Goal: Task Accomplishment & Management: Manage account settings

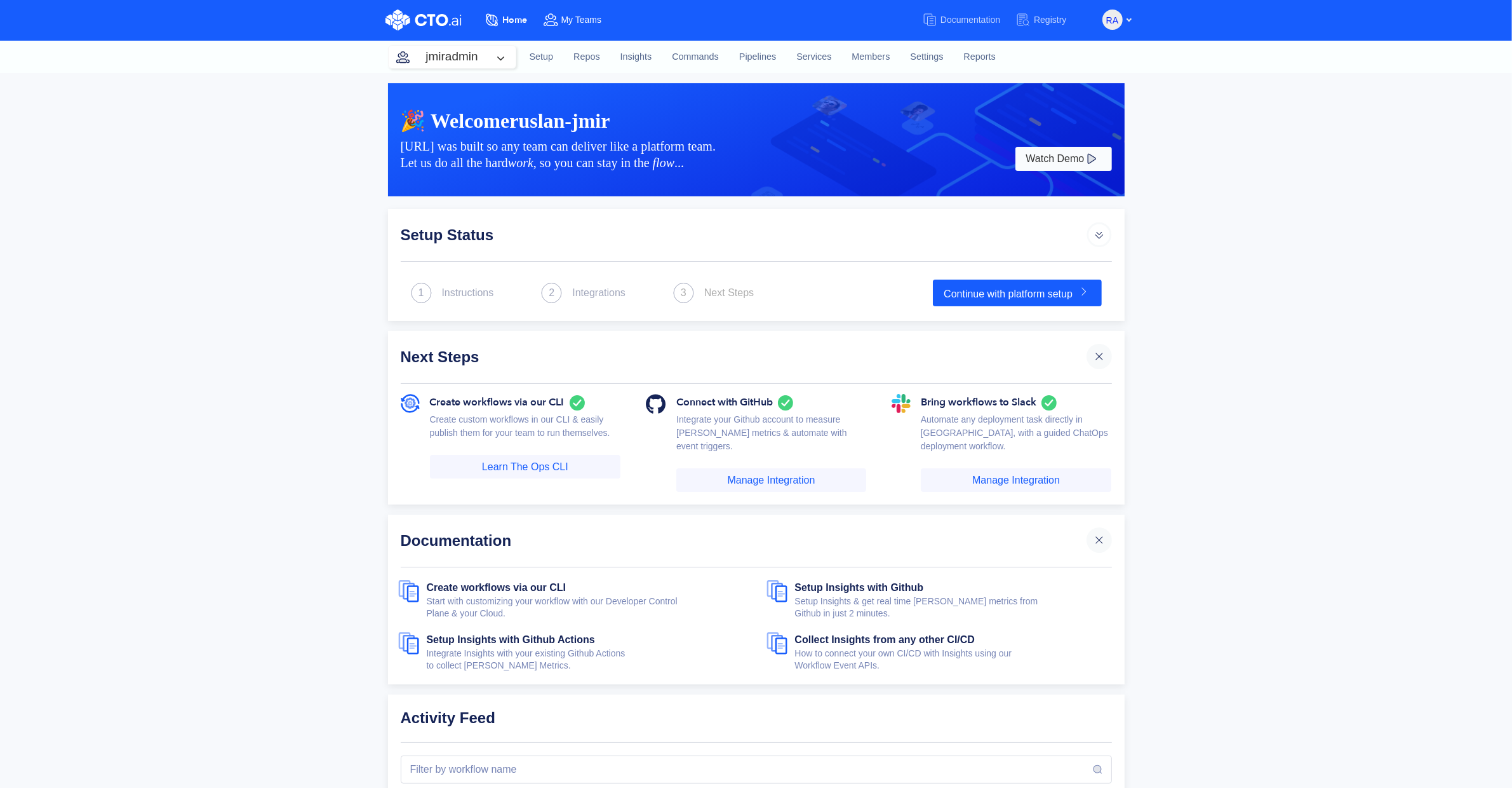
click at [576, 20] on span "My Teams" at bounding box center [581, 19] width 40 height 11
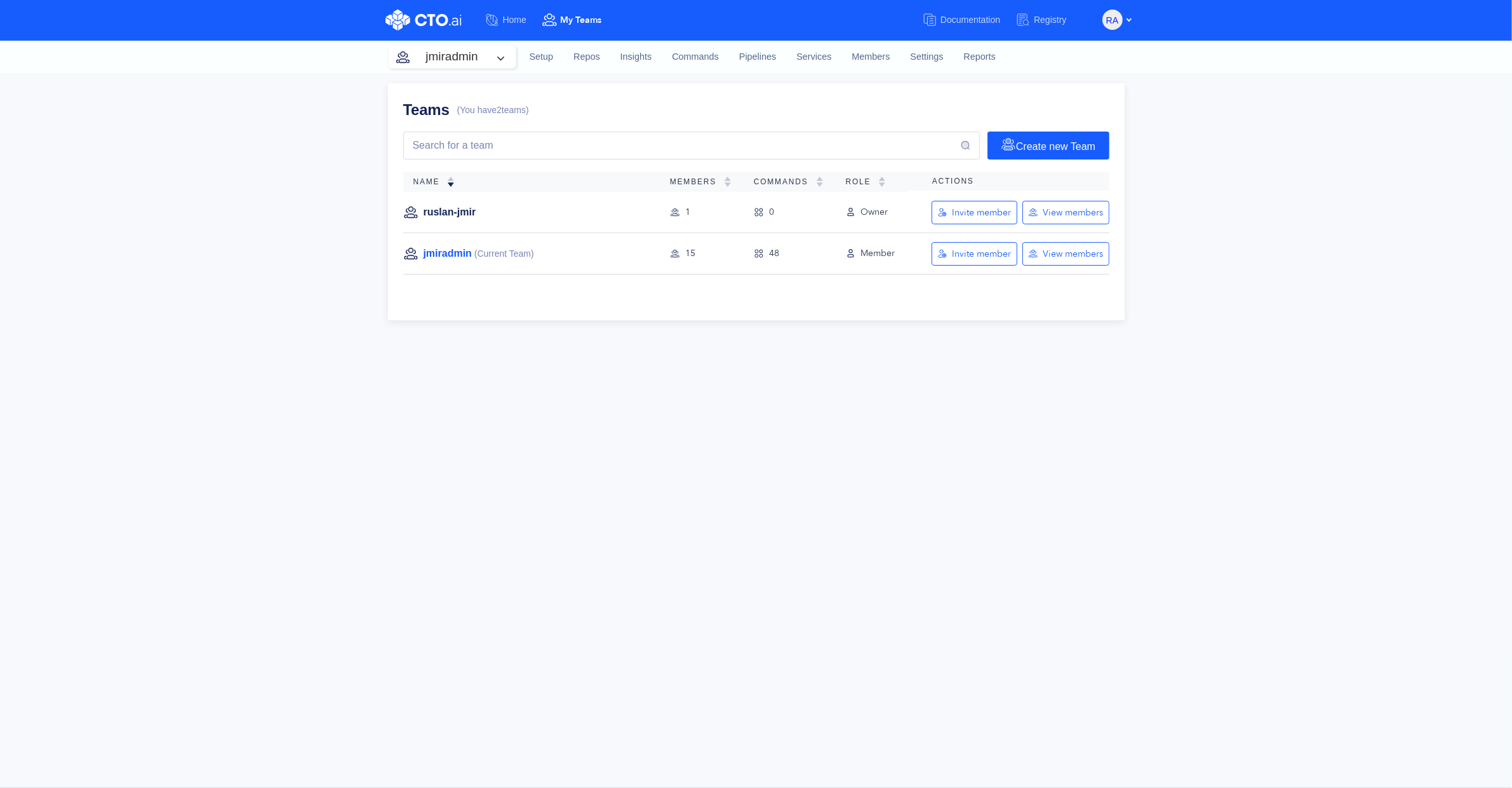
click at [438, 247] on link "jmiradmin" at bounding box center [448, 253] width 48 height 14
click at [964, 260] on button "Invite member" at bounding box center [974, 254] width 85 height 23
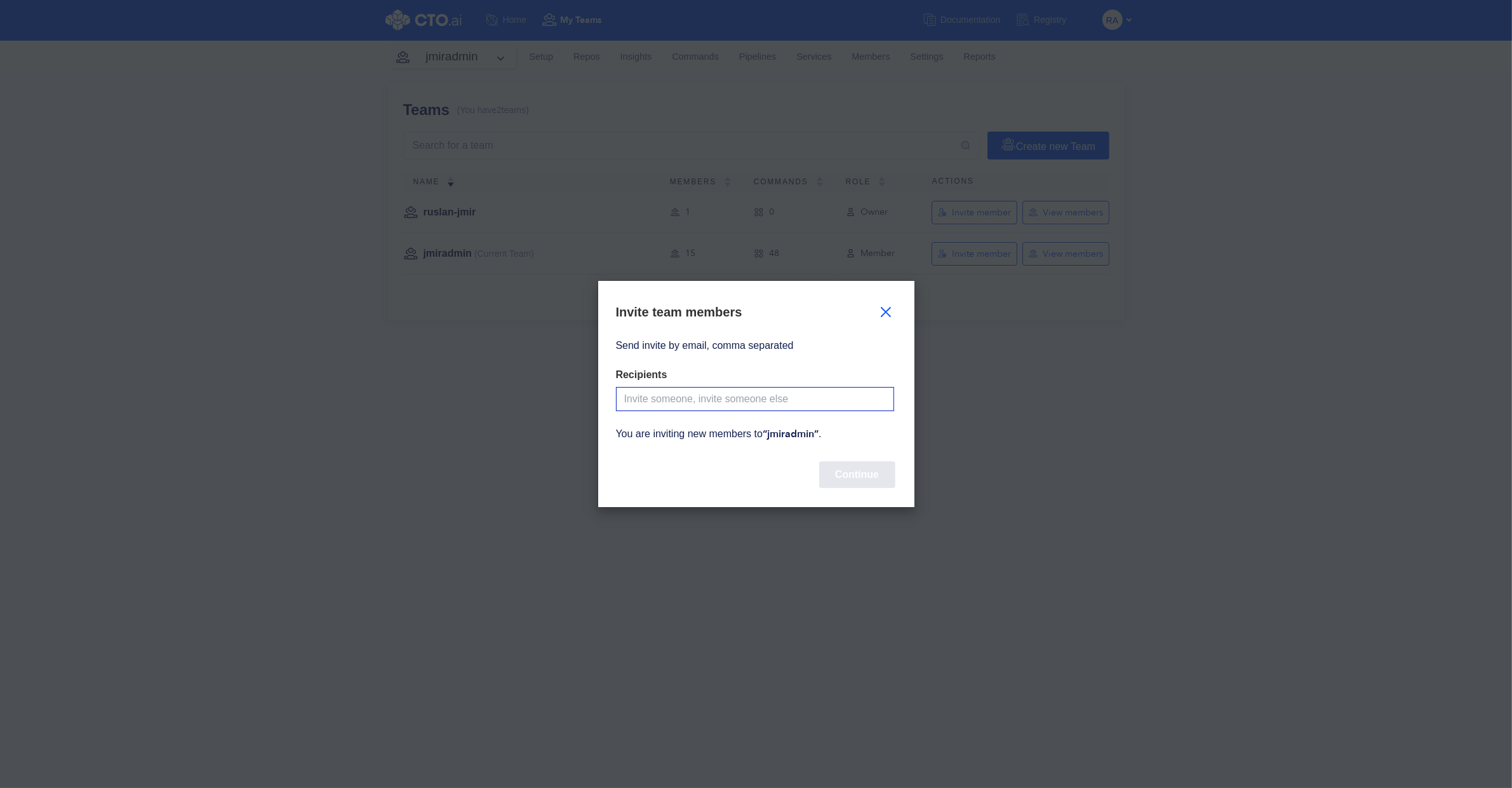
click at [753, 399] on input "Send invite by email, comma separated" at bounding box center [755, 399] width 279 height 24
paste input "pablo.azuaje@jmir.org"
type input "pablo.azuaje@jmir.org"
click at [864, 477] on button "Continue" at bounding box center [857, 475] width 76 height 27
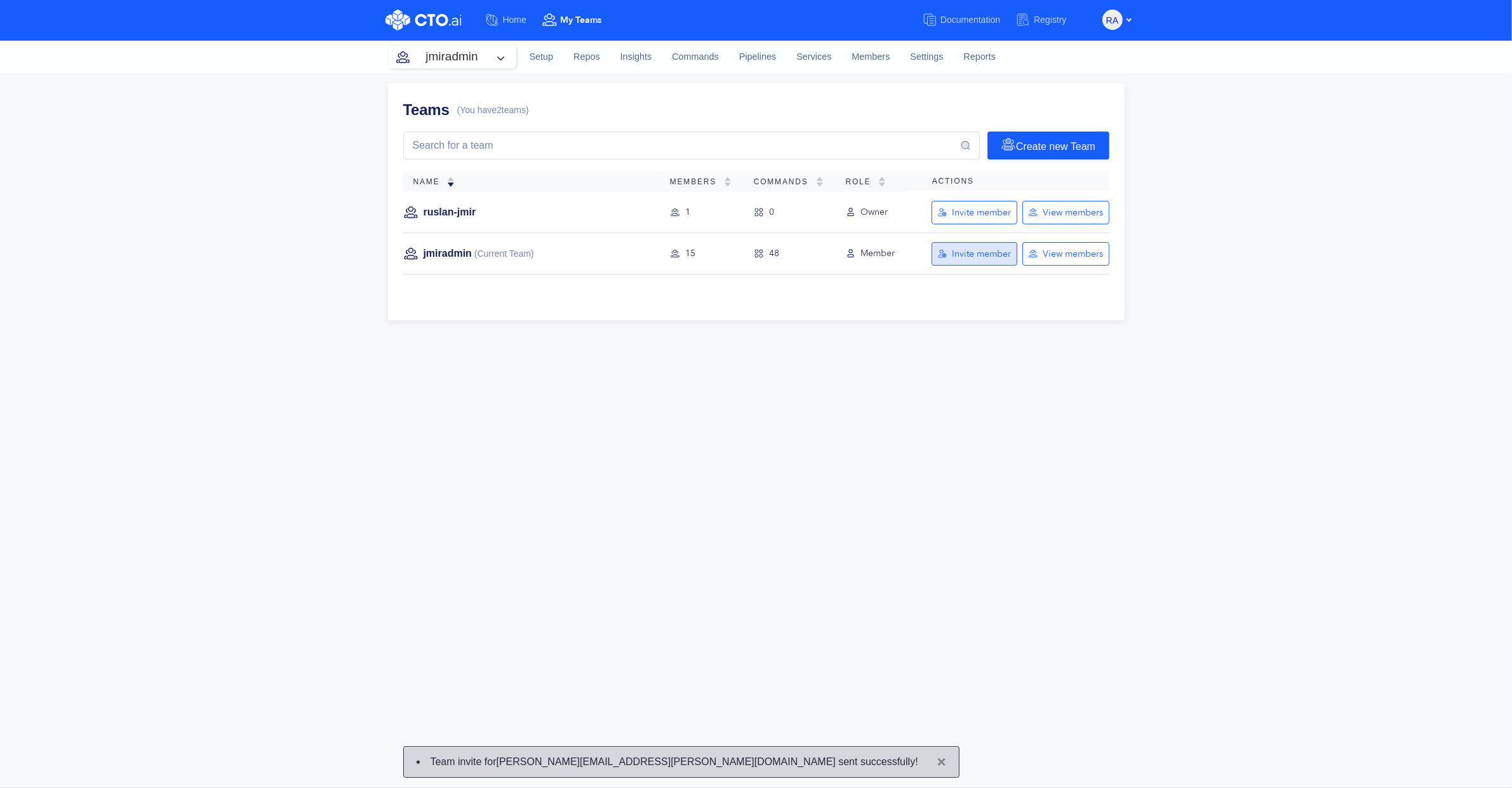
click at [985, 258] on div "Invite member" at bounding box center [981, 254] width 59 height 12
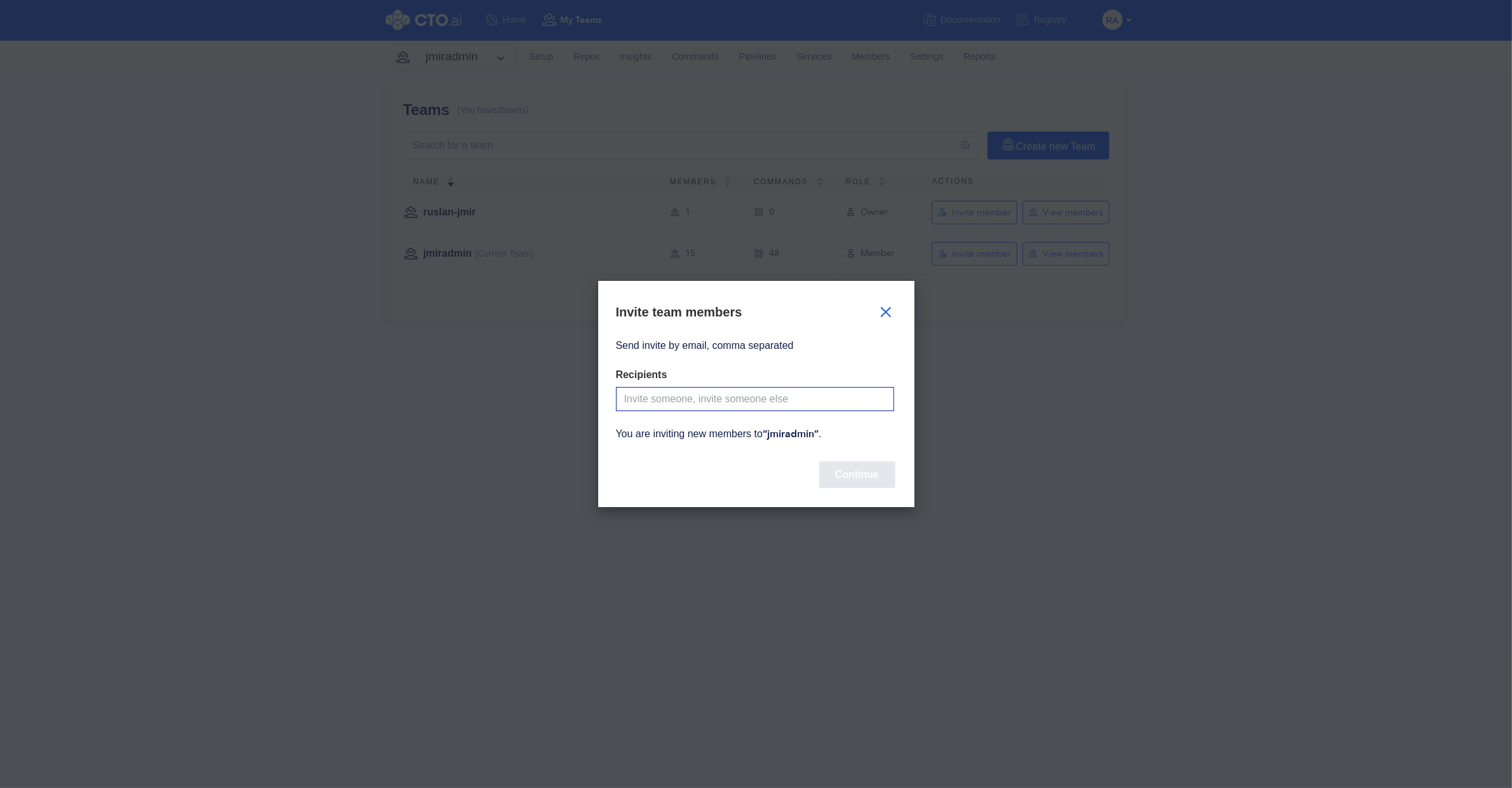
click at [770, 401] on input "Send invite by email, comma separated" at bounding box center [755, 399] width 279 height 24
paste input "pavel.karbovskiy@jmir.org"
type input "pavel.karbovskiy@jmir.org"
click at [855, 467] on button "Continue" at bounding box center [857, 475] width 76 height 27
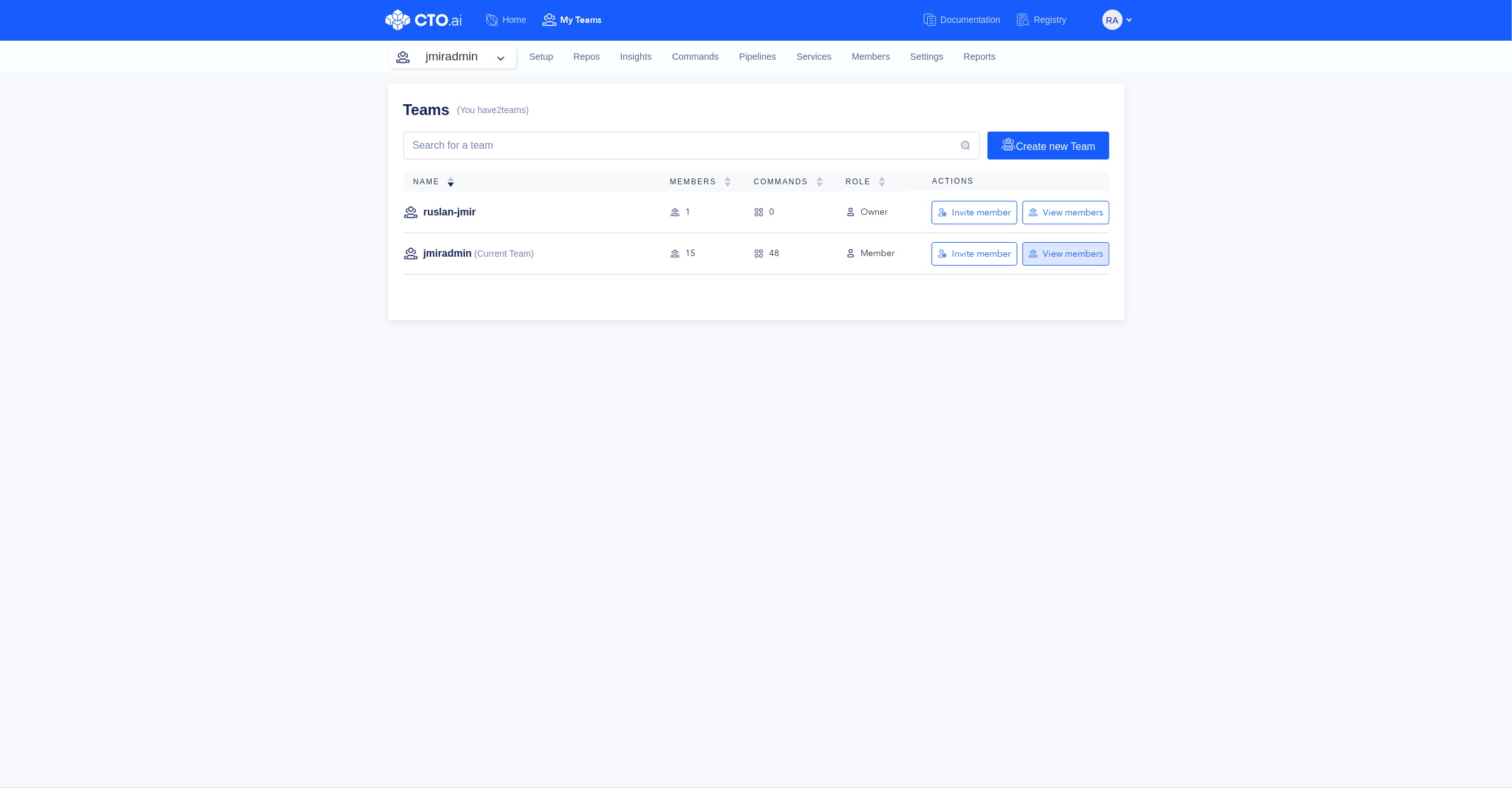
click at [1100, 253] on div "View members" at bounding box center [1073, 254] width 61 height 12
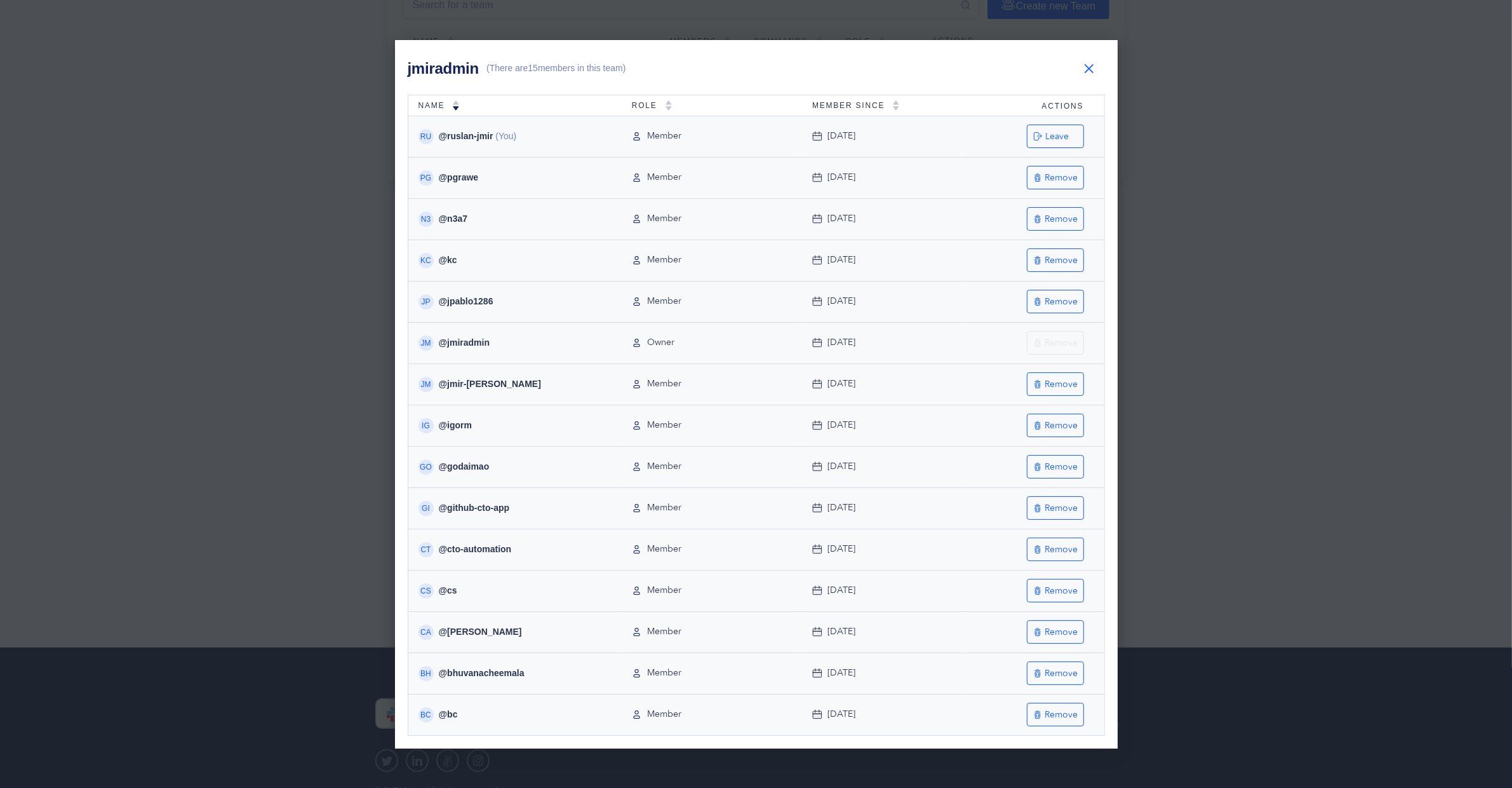
scroll to position [185, 0]
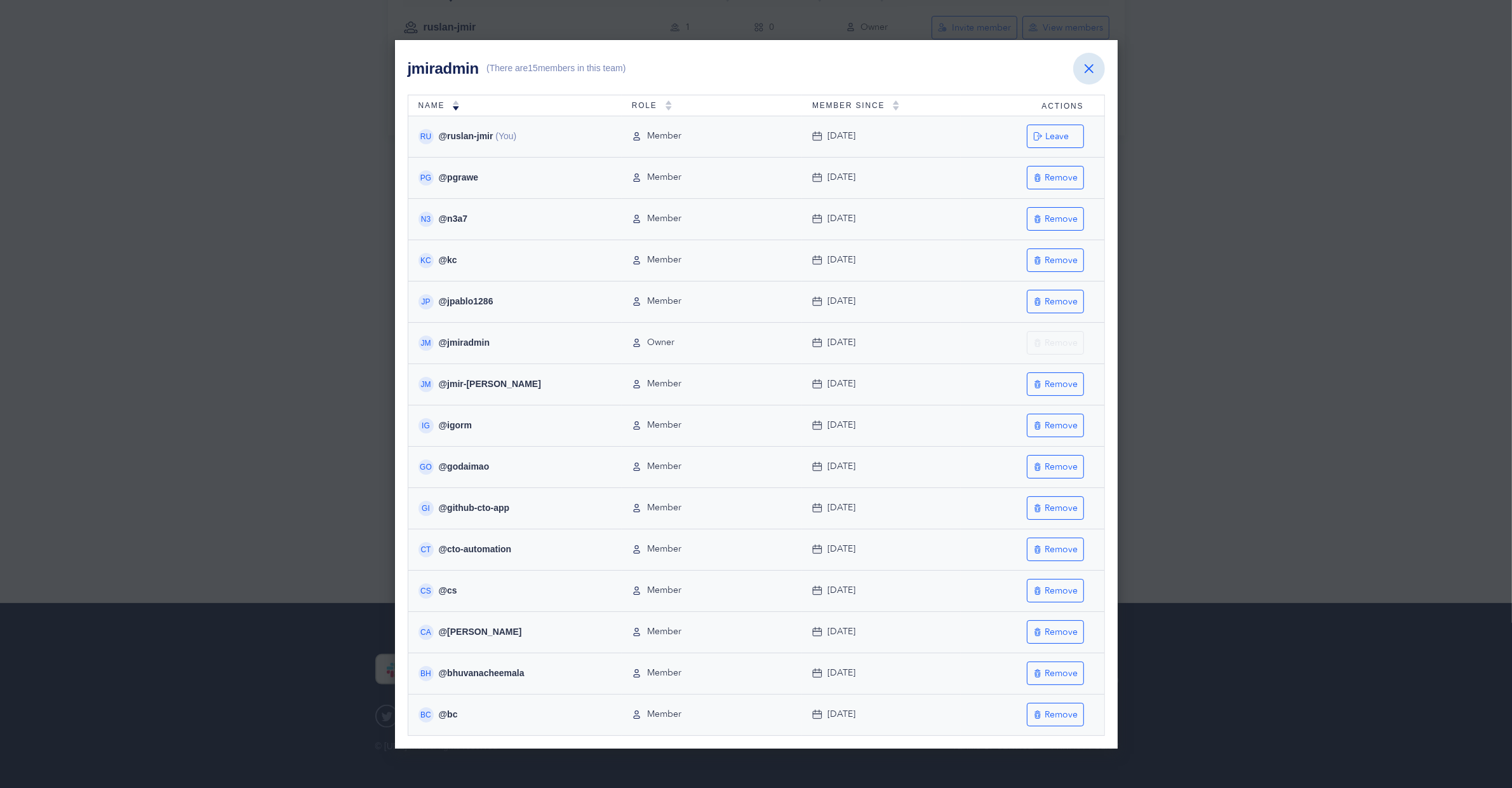
click at [1089, 56] on button "button" at bounding box center [1088, 68] width 32 height 32
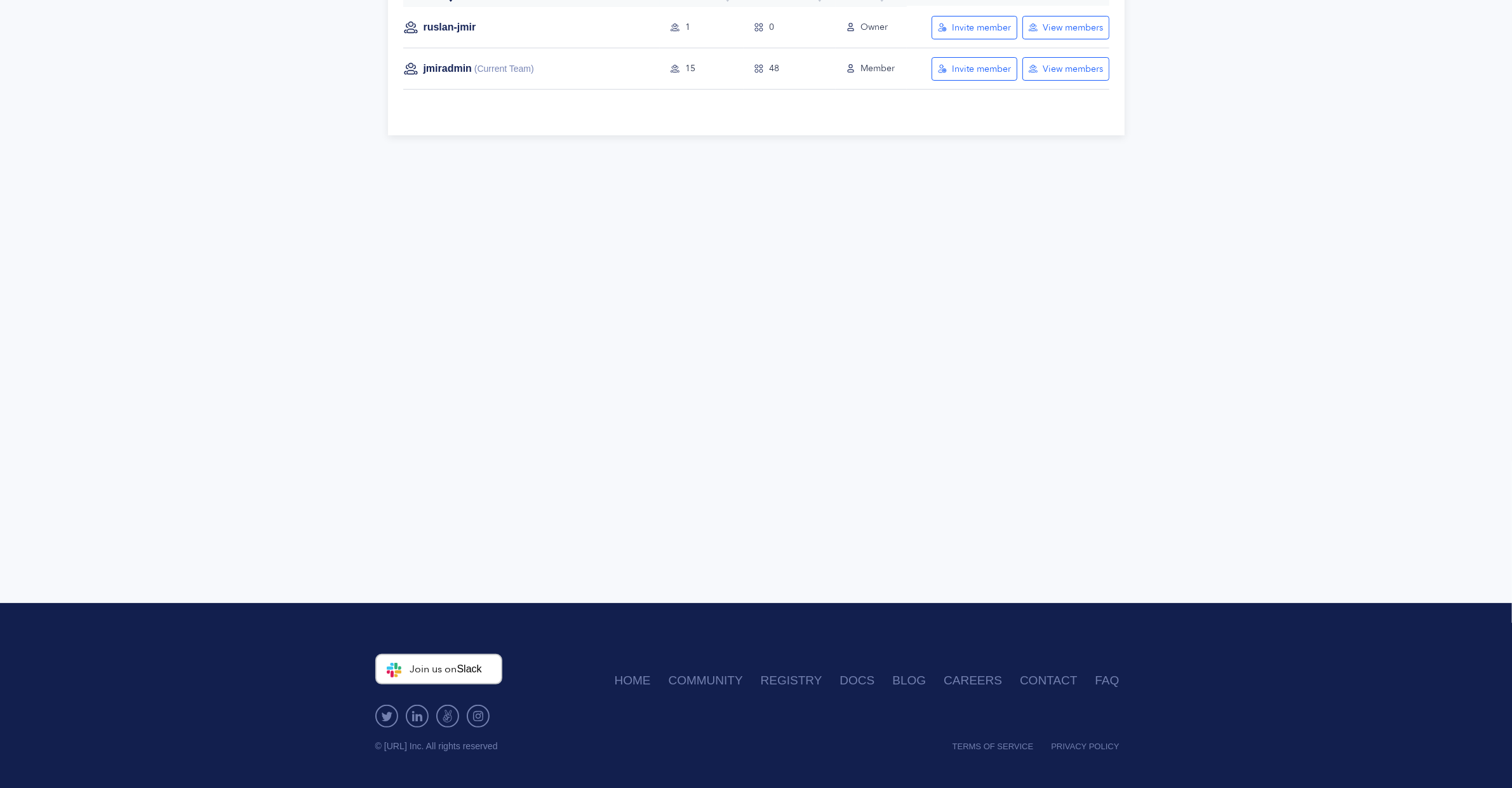
click at [1175, 186] on div "Teams (You have 2 teams) Create new Team Name Members Commands Role Actions rus…" at bounding box center [756, 246] width 1512 height 715
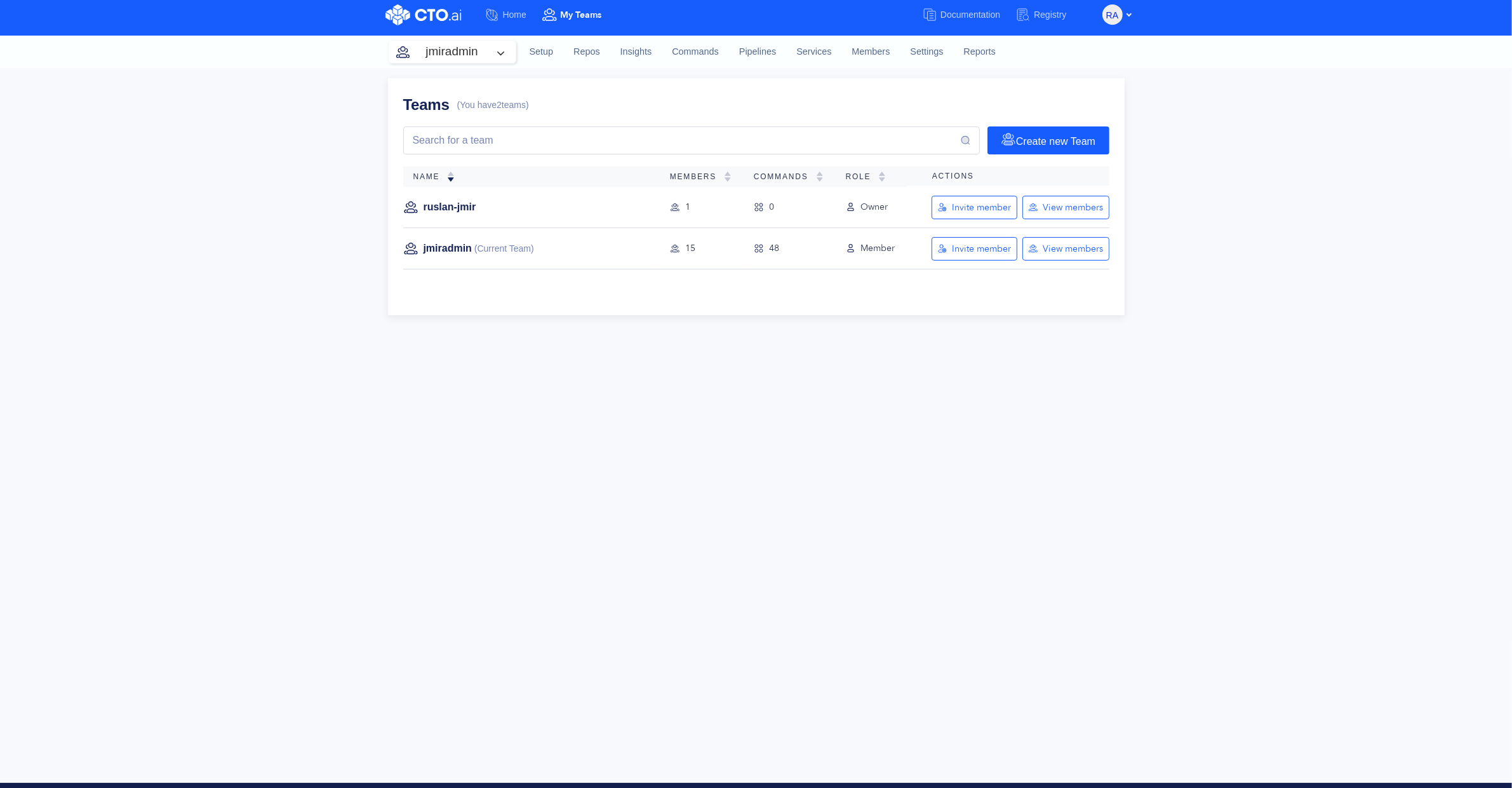
scroll to position [0, 0]
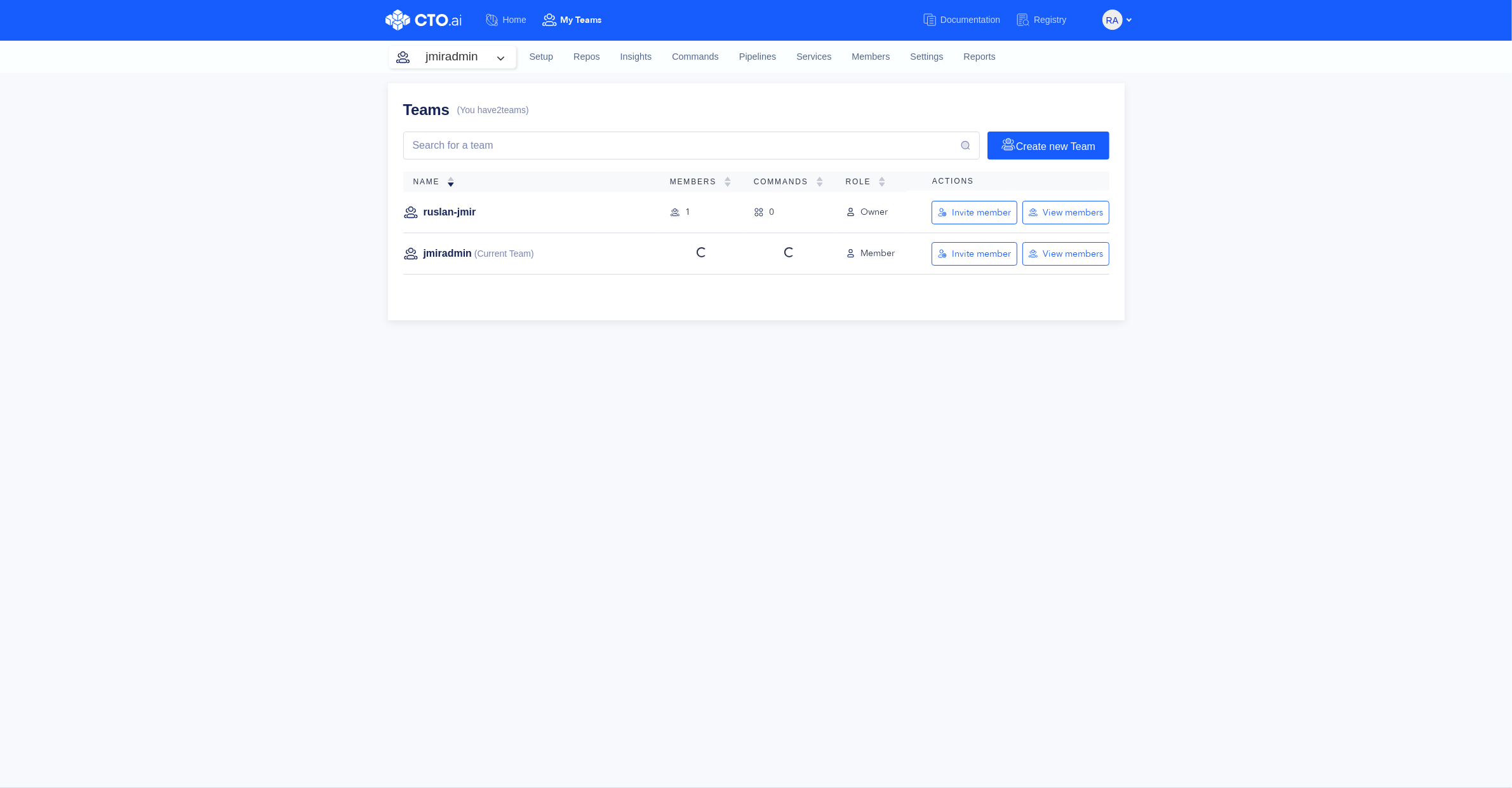
click at [1328, 185] on div "Teams (You have 2 teams) Create new Team Name Members Commands Role Actions rus…" at bounding box center [756, 431] width 1512 height 715
click at [1039, 255] on div "View members" at bounding box center [1065, 254] width 76 height 12
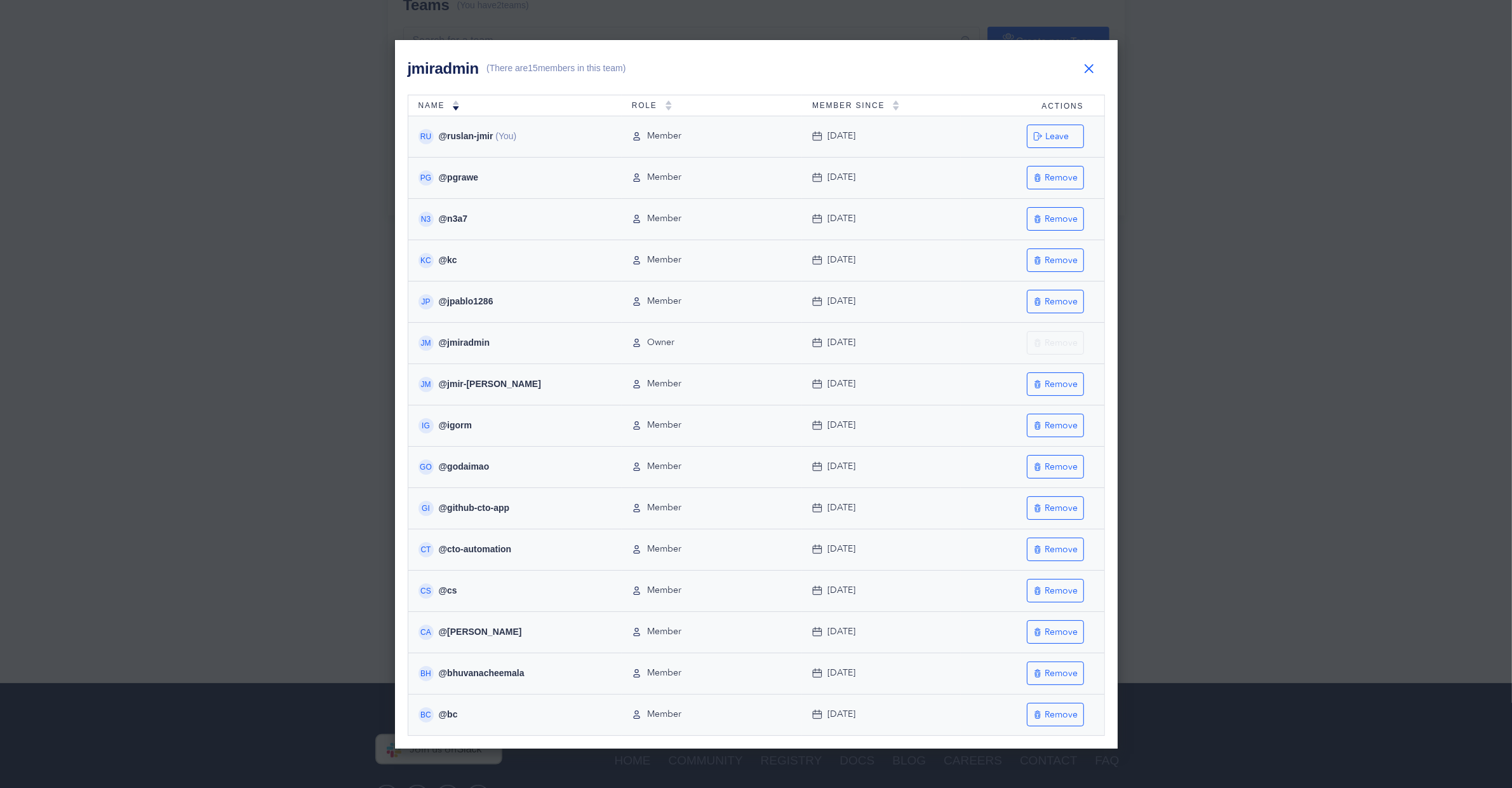
scroll to position [173, 0]
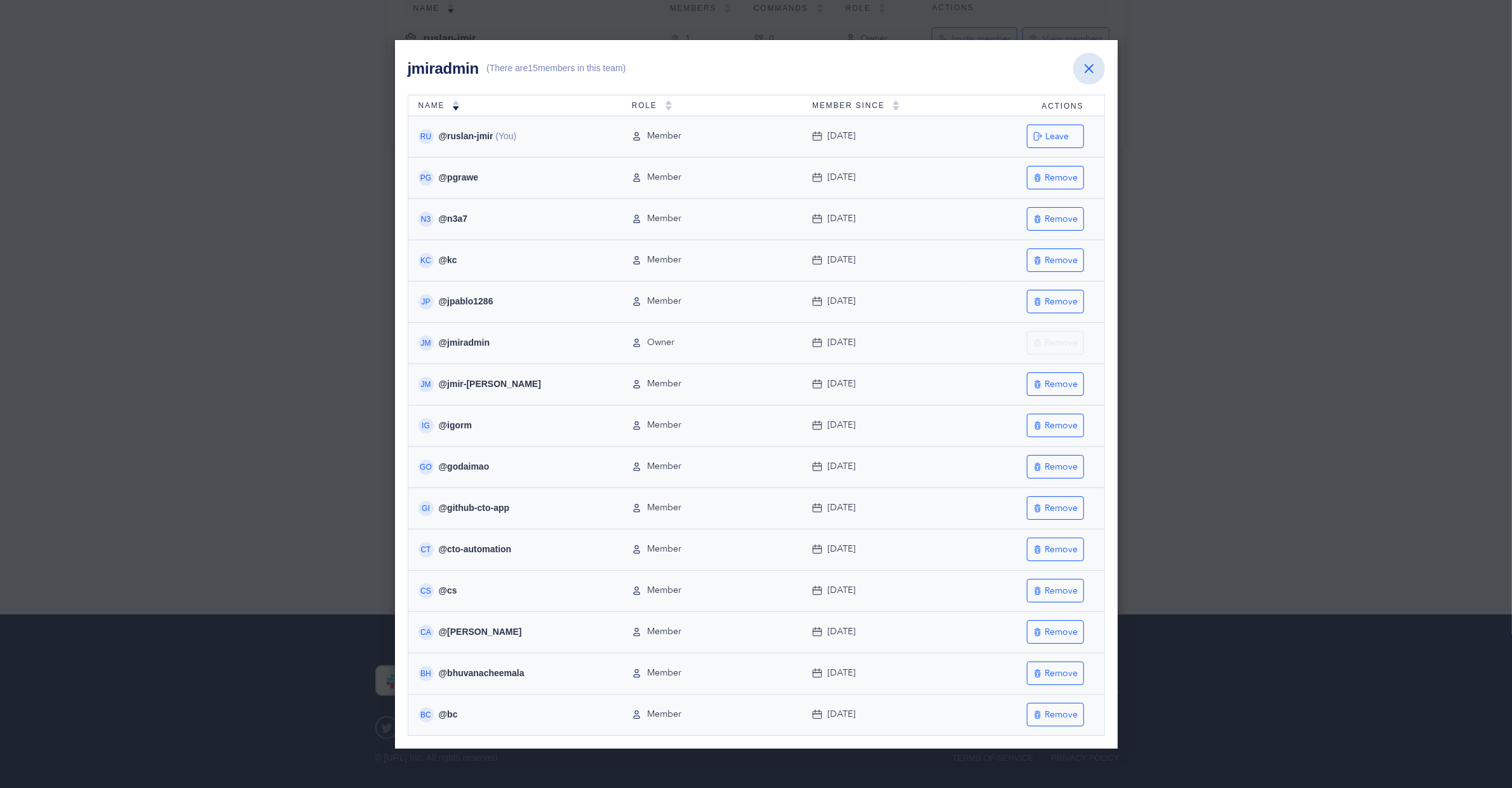
click at [1093, 65] on button "button" at bounding box center [1088, 68] width 32 height 32
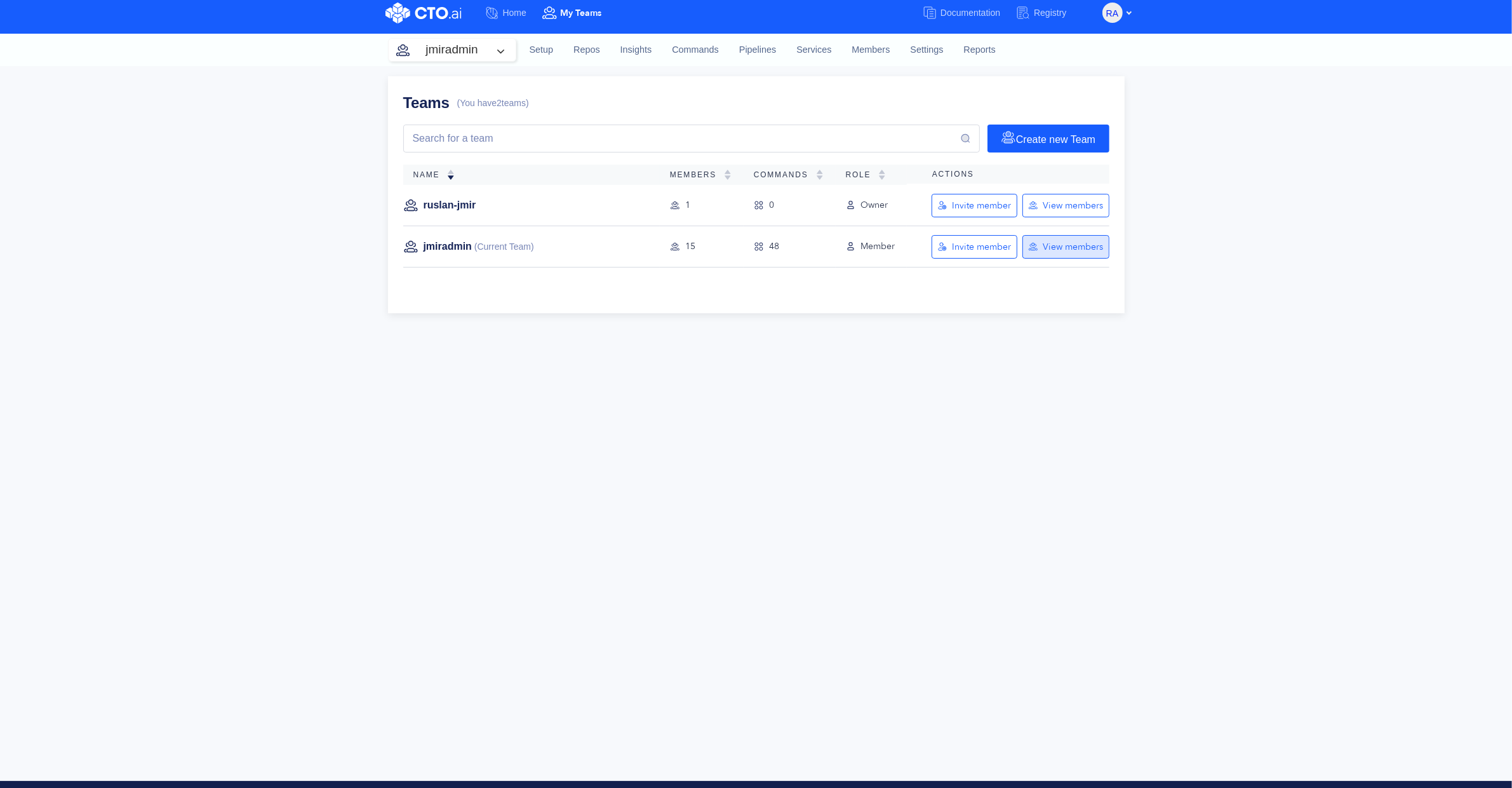
scroll to position [0, 0]
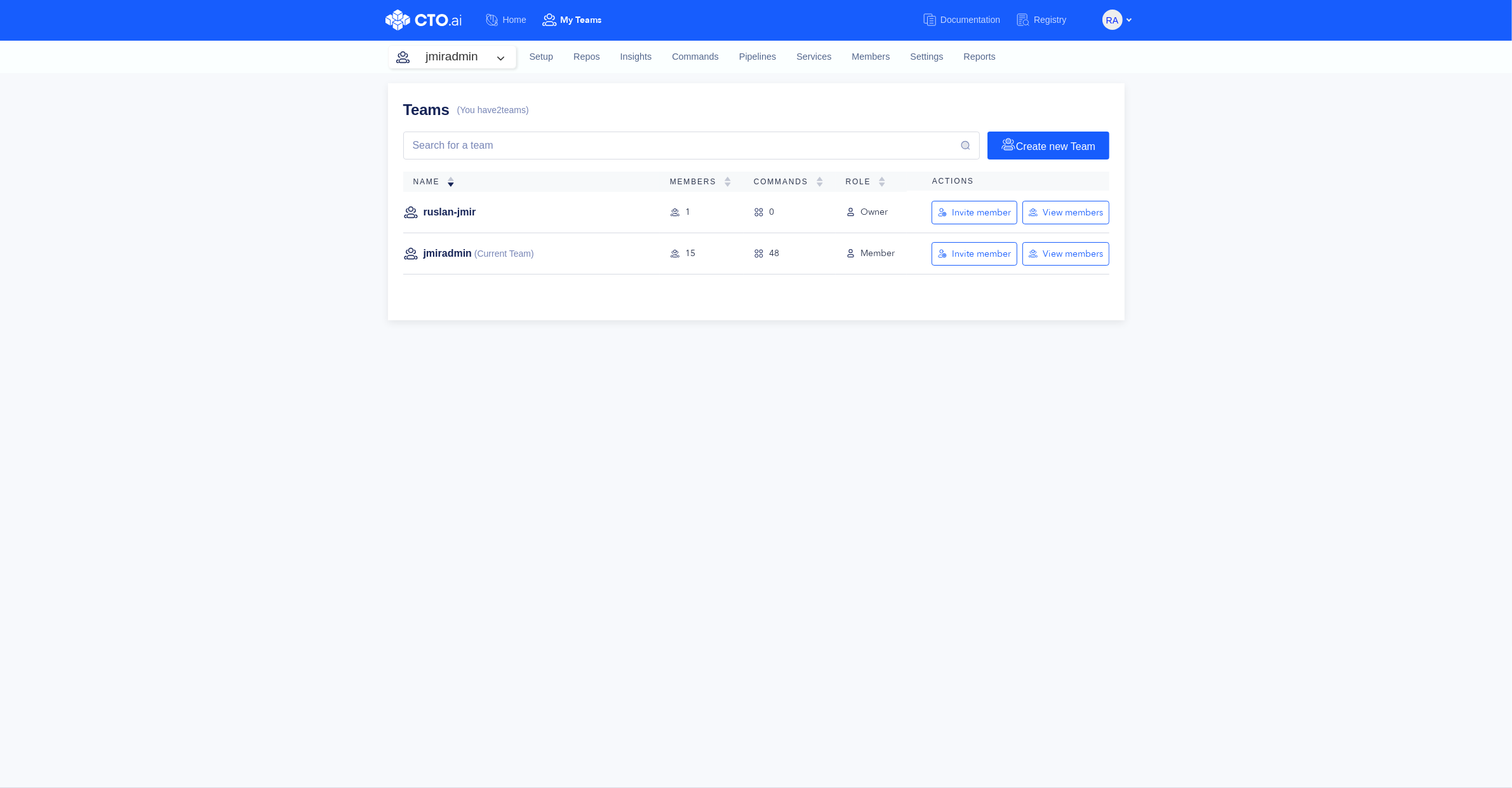
click at [1166, 269] on div "Teams (You have 2 teams) Create new Team Name Members Commands Role Actions rus…" at bounding box center [756, 431] width 1512 height 715
click at [1060, 212] on div "View members" at bounding box center [1073, 212] width 61 height 12
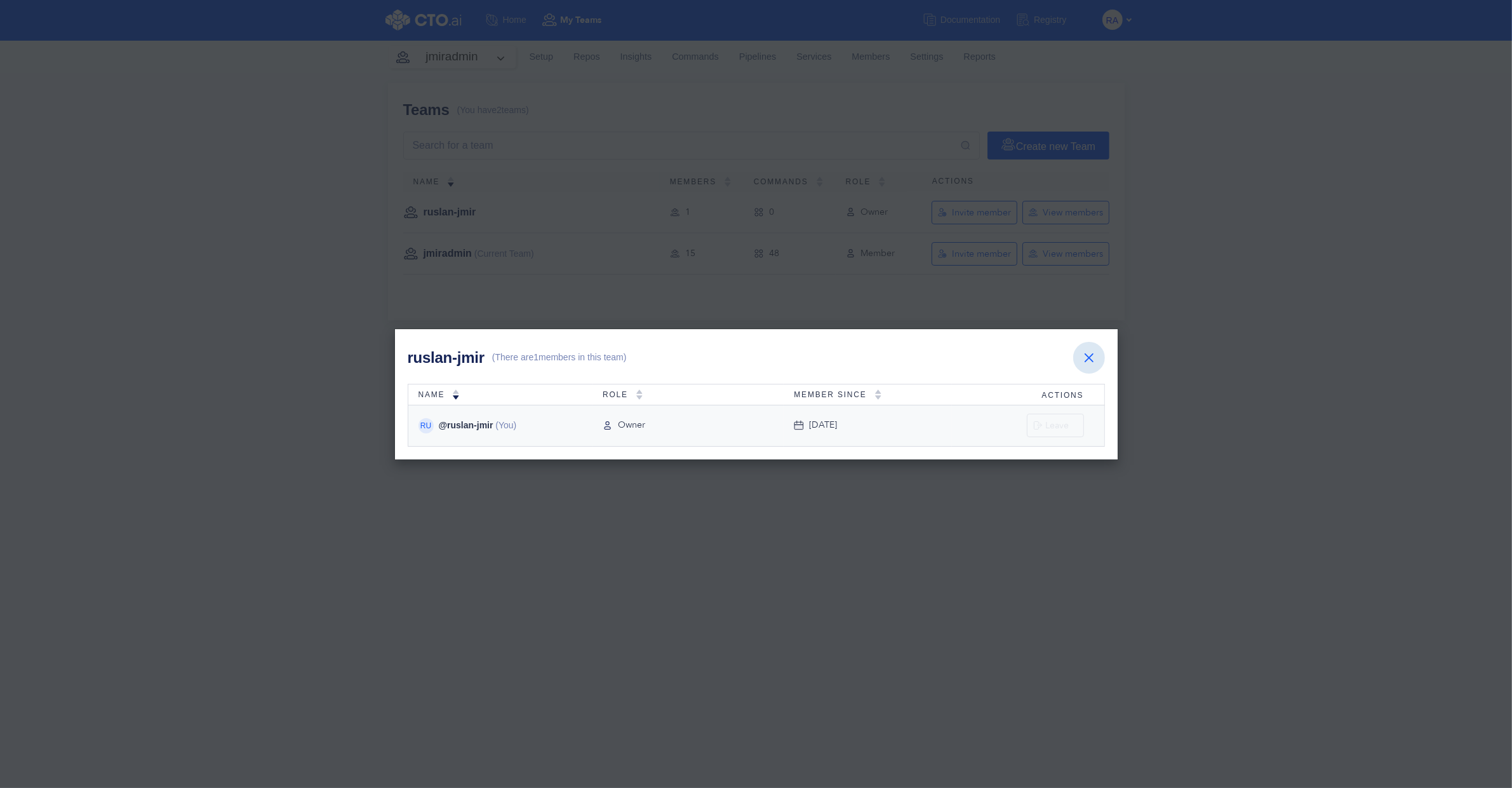
click at [1093, 354] on button "button" at bounding box center [1088, 357] width 32 height 32
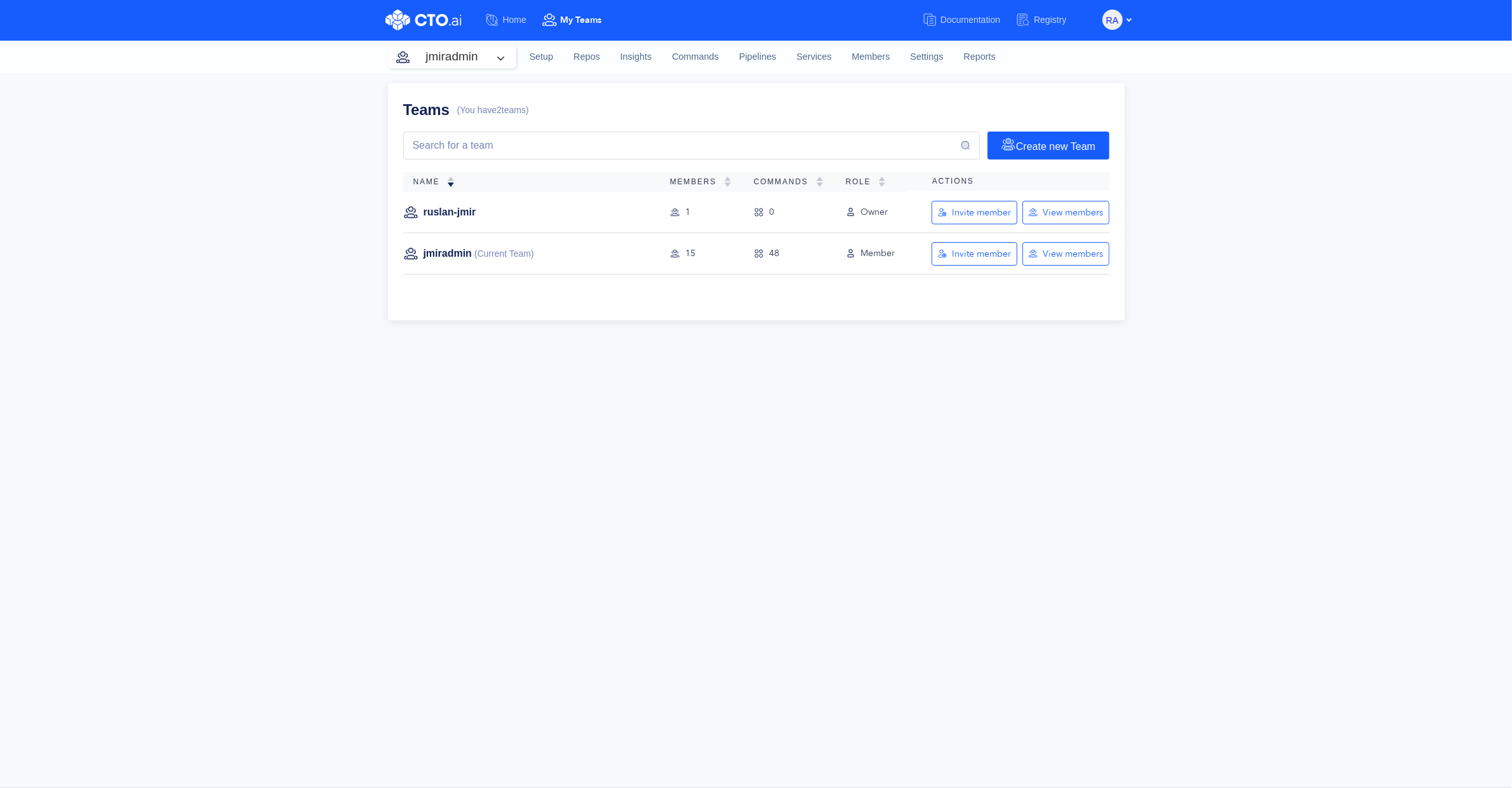
click at [1179, 250] on div "Teams (You have 2 teams) Create new Team Name Members Commands Role Actions rus…" at bounding box center [756, 431] width 1512 height 715
